Goal: Check status: Check status

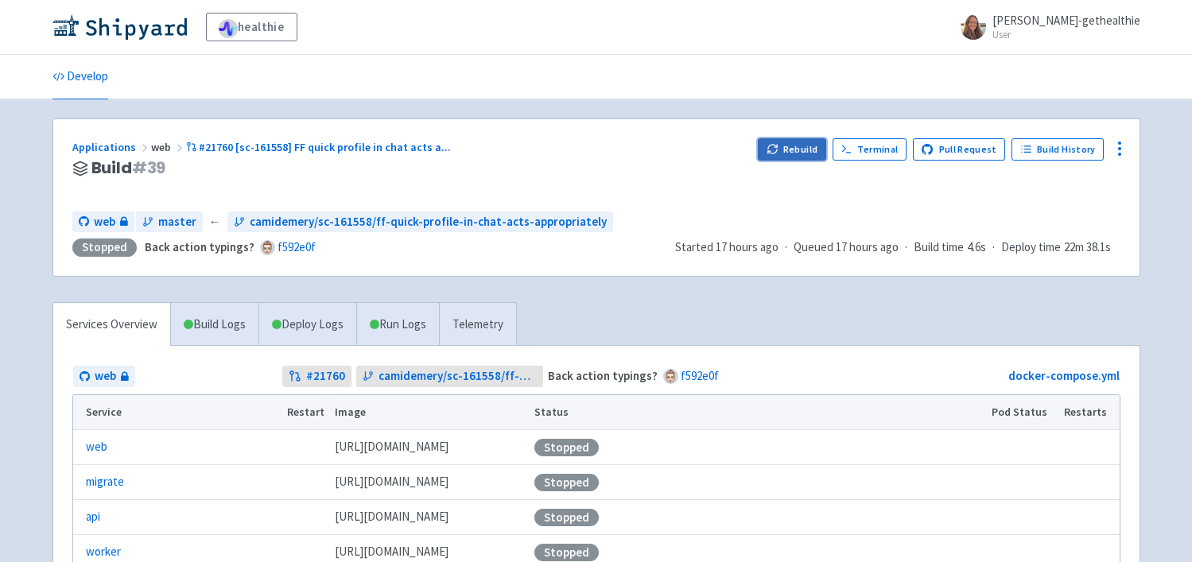
click at [794, 149] on button "Rebuild" at bounding box center [792, 149] width 68 height 22
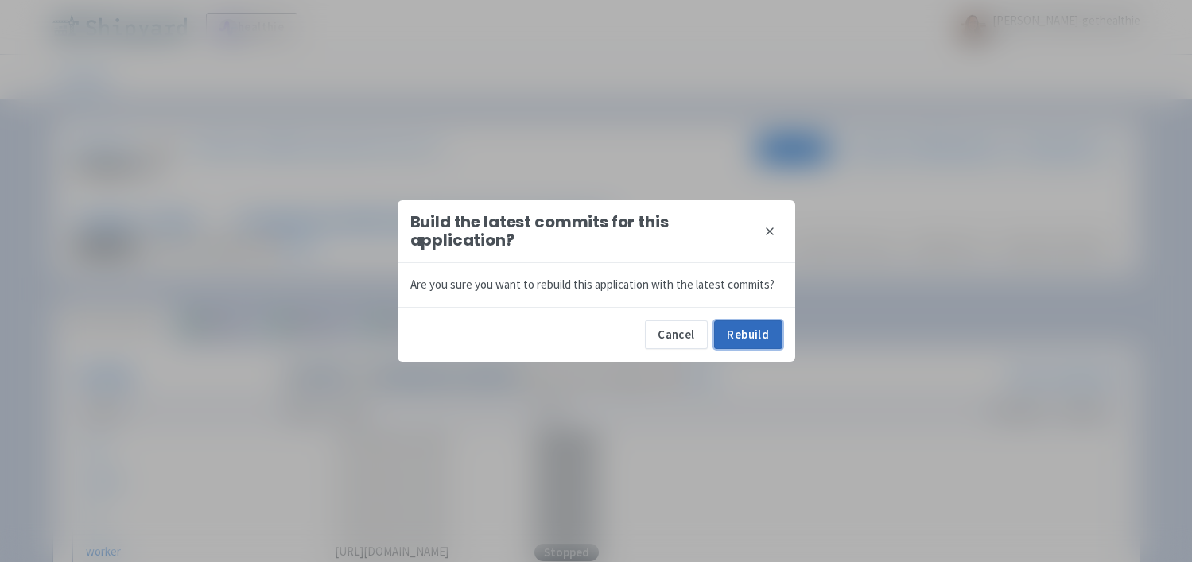
click at [747, 338] on button "Rebuild" at bounding box center [748, 334] width 68 height 29
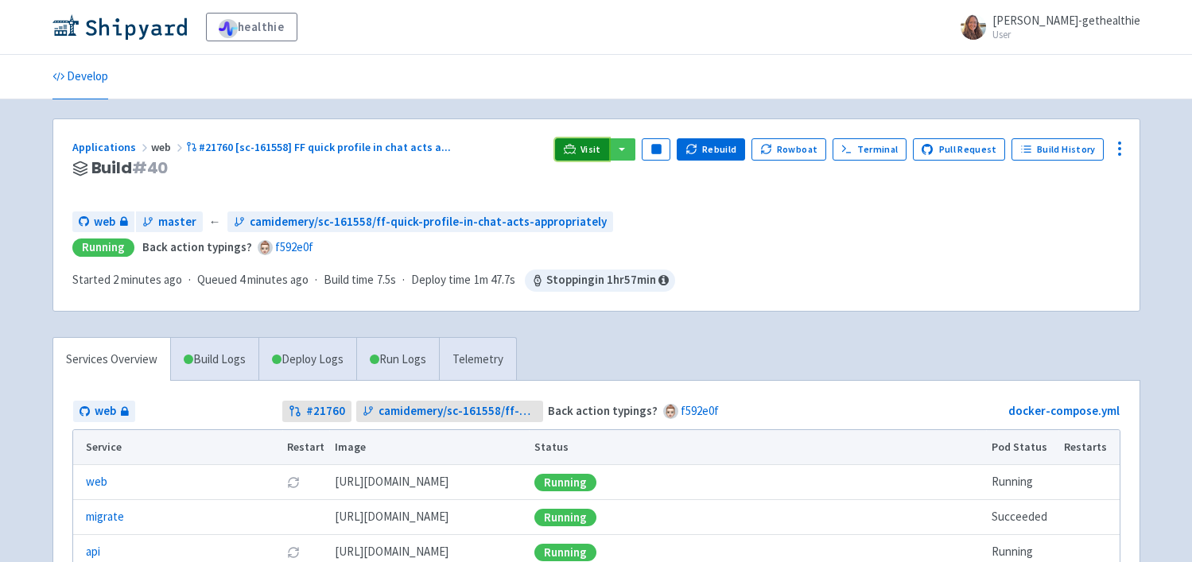
click at [576, 147] on icon at bounding box center [570, 149] width 12 height 12
